Goal: Information Seeking & Learning: Learn about a topic

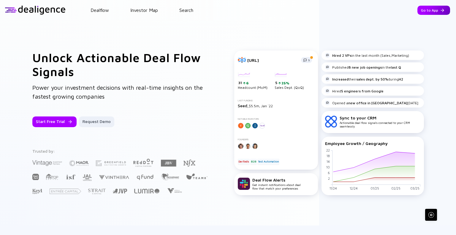
click at [430, 10] on div "Go to App" at bounding box center [433, 10] width 33 height 9
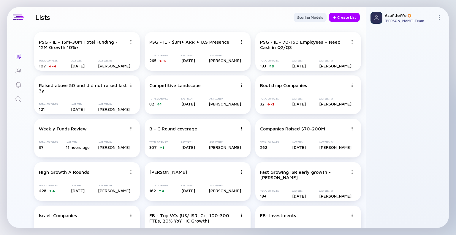
click at [19, 101] on icon "Search" at bounding box center [18, 99] width 7 height 7
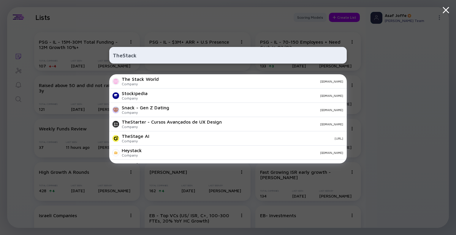
click at [126, 50] on input "TheStack" at bounding box center [228, 55] width 230 height 11
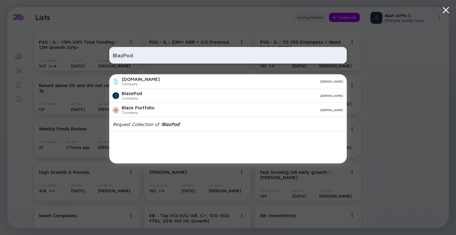
click at [124, 54] on input "BlazPod" at bounding box center [228, 55] width 230 height 11
type input "BlazePod"
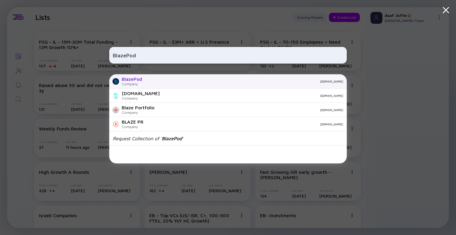
click at [143, 84] on div "BlazePod Company [DOMAIN_NAME]" at bounding box center [227, 81] width 237 height 14
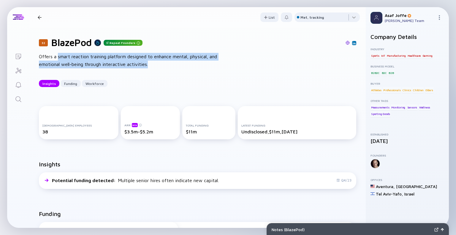
drag, startPoint x: 58, startPoint y: 55, endPoint x: 153, endPoint y: 63, distance: 95.6
click at [153, 63] on div "Offers a smart reaction training platform designed to enhance mental, physical,…" at bounding box center [134, 60] width 190 height 15
copy div "smart reaction training platform designed to enhance mental, physical, and emot…"
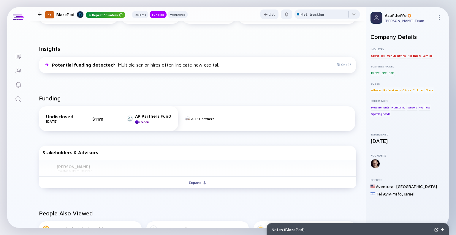
scroll to position [119, 0]
